Goal: Check status: Check status

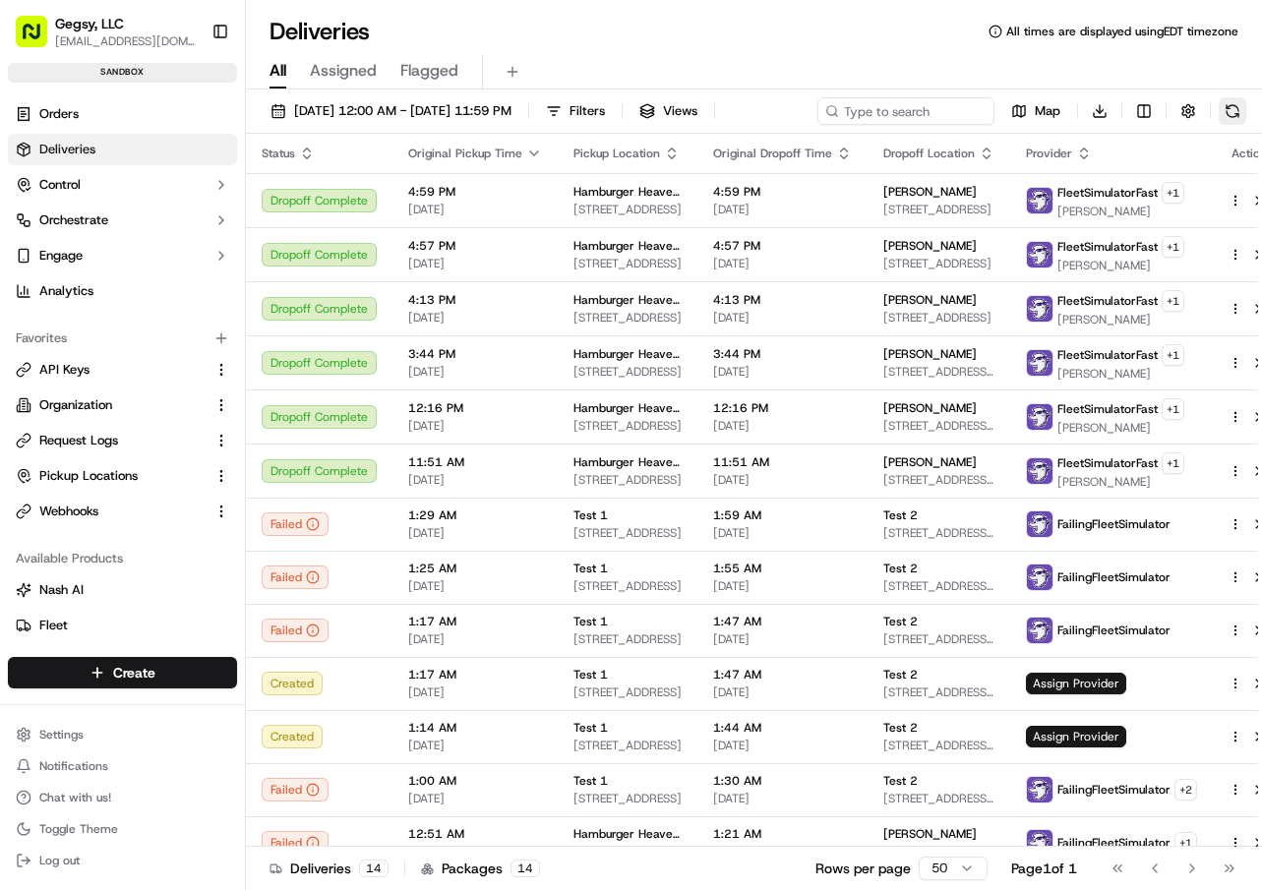
click at [1236, 111] on button at bounding box center [1233, 111] width 28 height 28
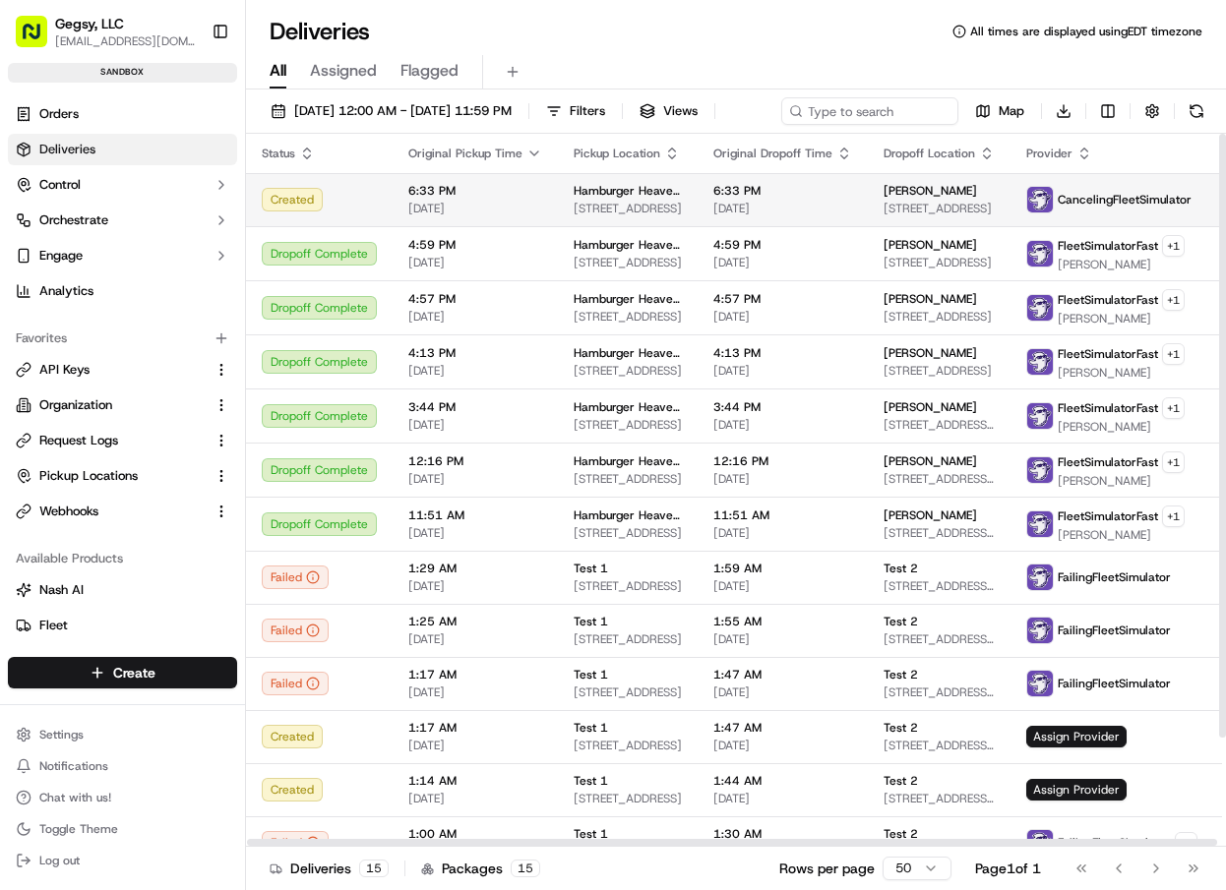
click at [450, 215] on td "6:33 PM [DATE]" at bounding box center [475, 199] width 165 height 53
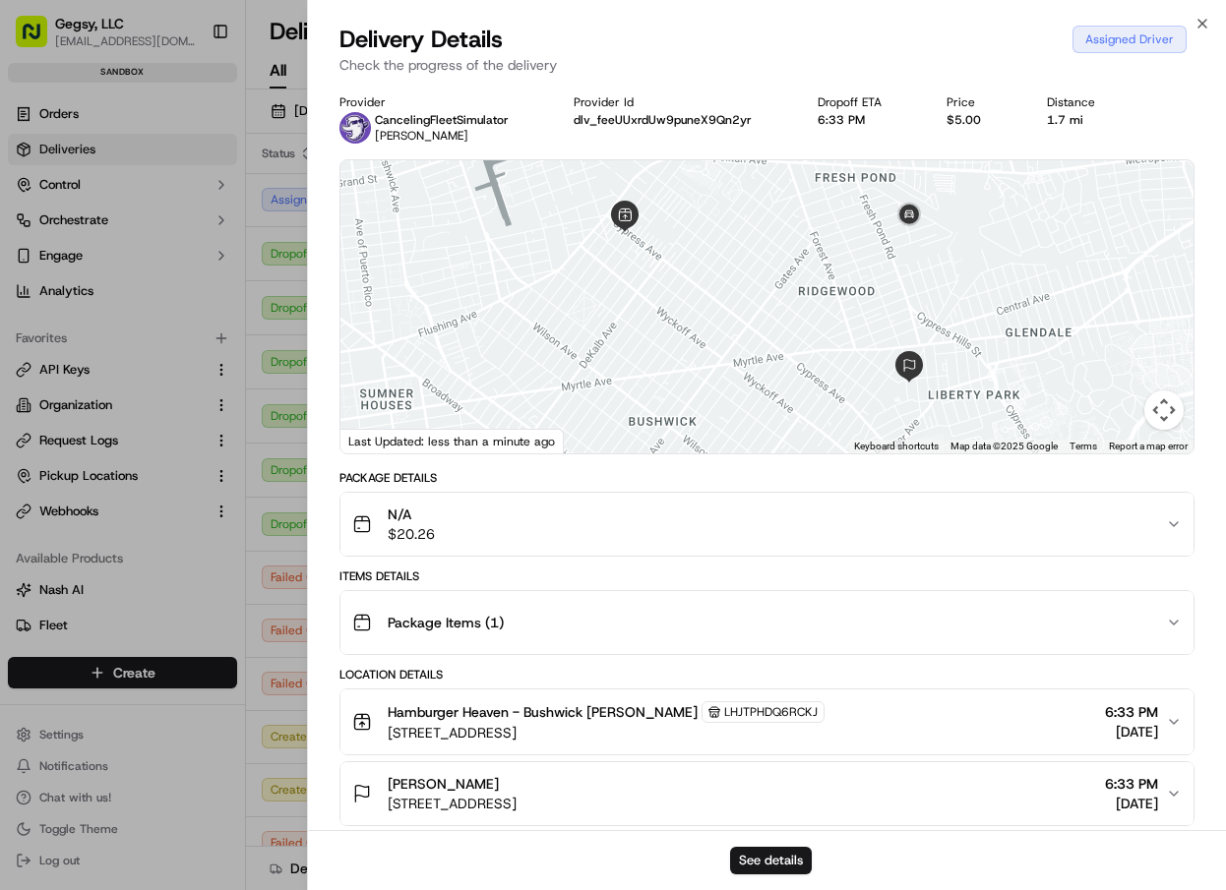
drag, startPoint x: 375, startPoint y: 136, endPoint x: 475, endPoint y: 138, distance: 100.4
click at [475, 138] on div "CancelingFleetSimulator [PERSON_NAME]" at bounding box center [442, 127] width 134 height 31
click at [533, 133] on div "CancelingFleetSimulator [PERSON_NAME]" at bounding box center [441, 127] width 204 height 31
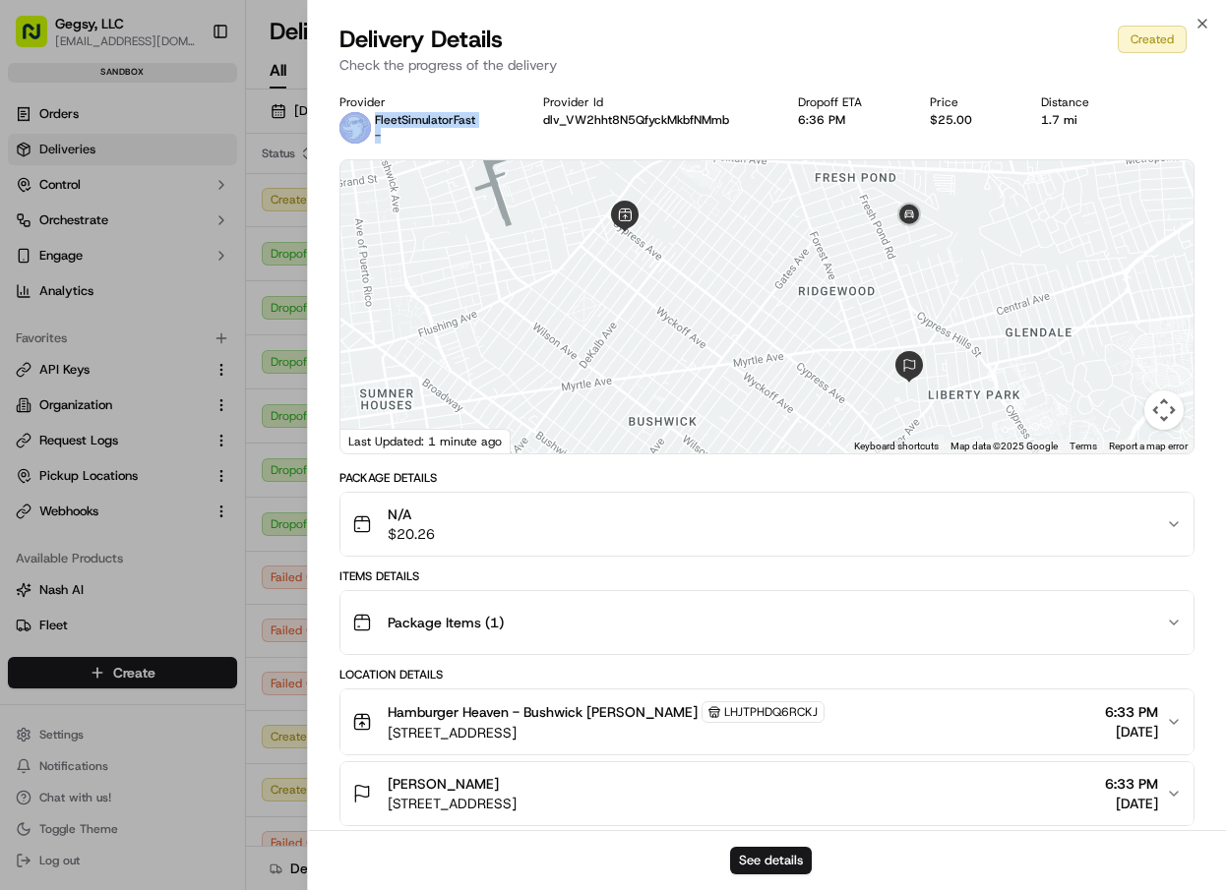
drag, startPoint x: 403, startPoint y: 137, endPoint x: 371, endPoint y: 137, distance: 32.5
click at [371, 137] on div "FleetSimulatorFast -" at bounding box center [407, 127] width 136 height 31
click at [525, 129] on div "Provider FleetSimulatorFast - Provider Id dlv_VW2hht8N5QfyckMkbfNMmb Dropoff ET…" at bounding box center [767, 118] width 856 height 49
drag, startPoint x: 372, startPoint y: 137, endPoint x: 480, endPoint y: 139, distance: 108.2
click at [480, 139] on div "FleetSimulatorFast [PERSON_NAME]" at bounding box center [425, 127] width 173 height 31
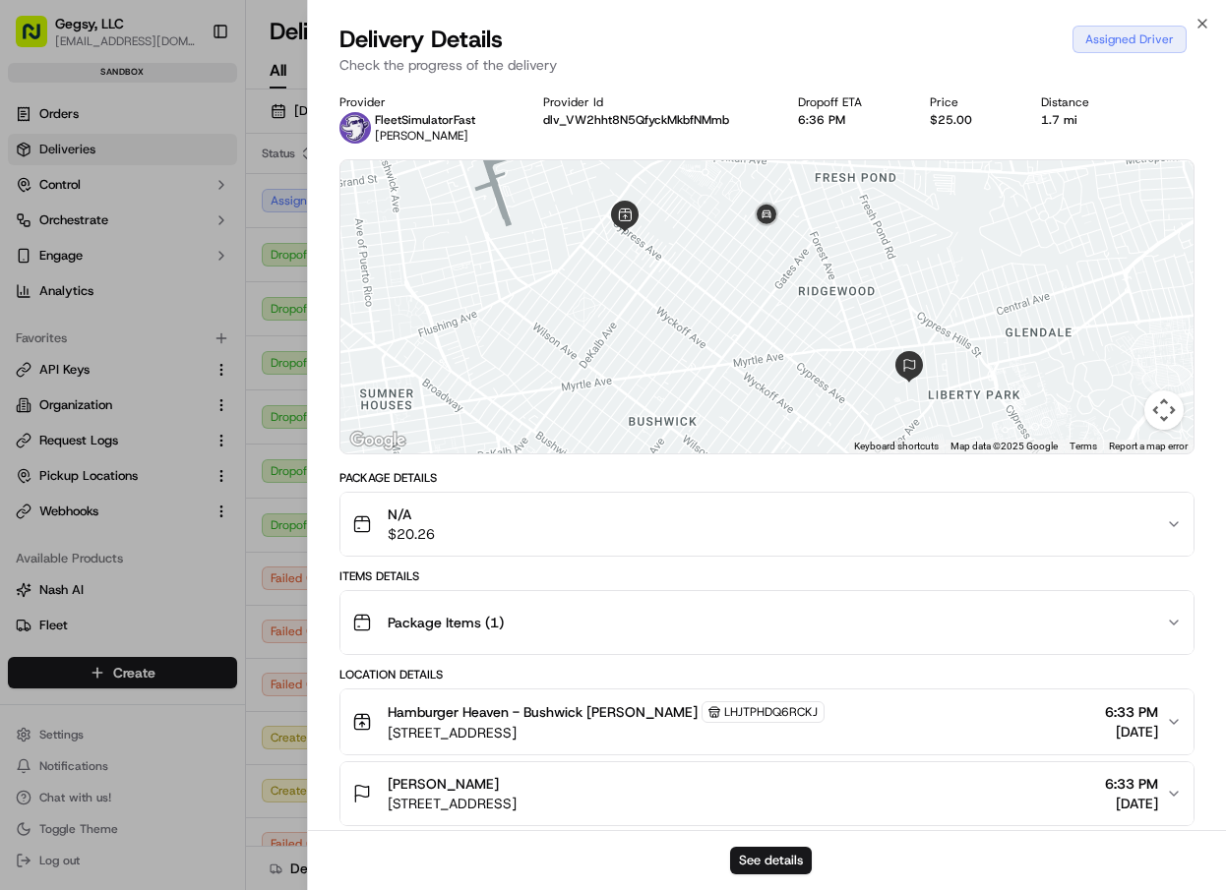
click at [506, 131] on div "FleetSimulatorFast [PERSON_NAME]" at bounding box center [425, 127] width 173 height 31
drag, startPoint x: 1076, startPoint y: 38, endPoint x: 1177, endPoint y: 41, distance: 100.4
click at [1177, 41] on div "Dropoff Complete" at bounding box center [1125, 40] width 123 height 28
